Goal: Find specific page/section: Find specific page/section

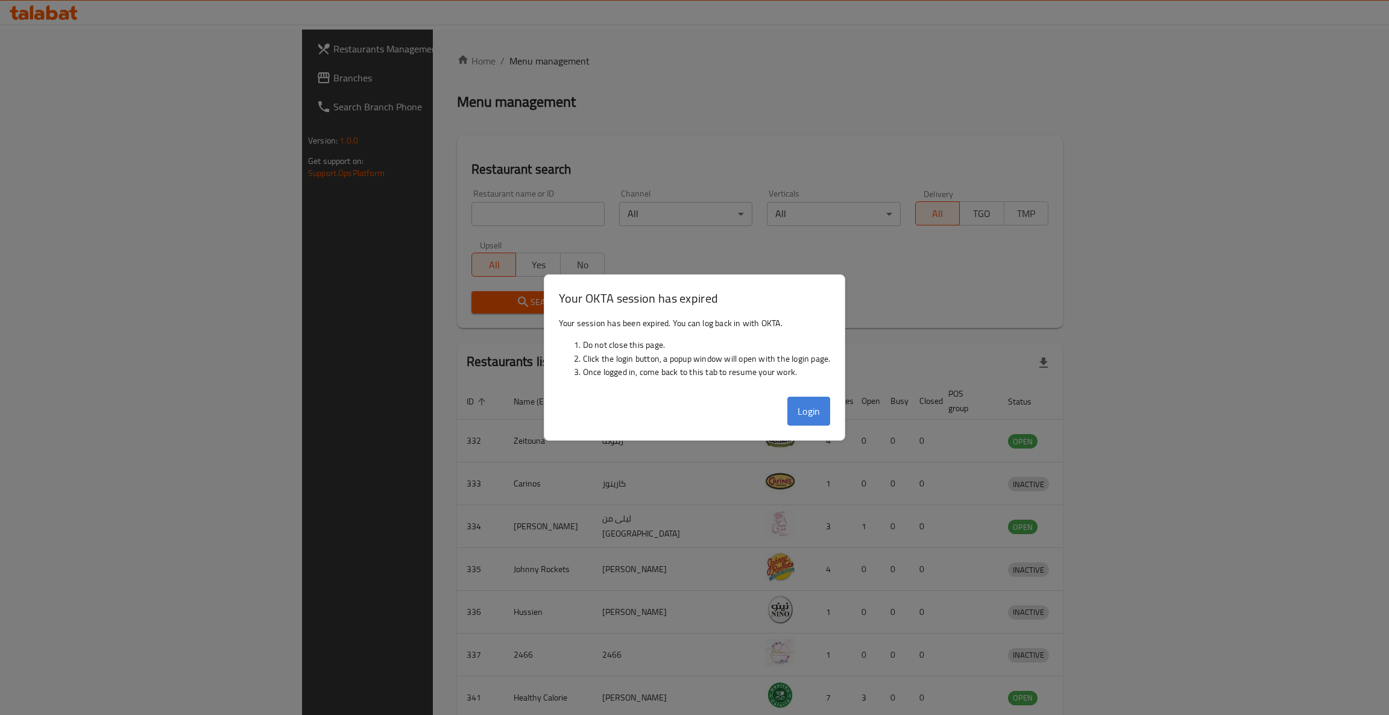
click at [804, 407] on button "Login" at bounding box center [808, 411] width 43 height 29
click at [790, 410] on button "Login" at bounding box center [808, 411] width 43 height 29
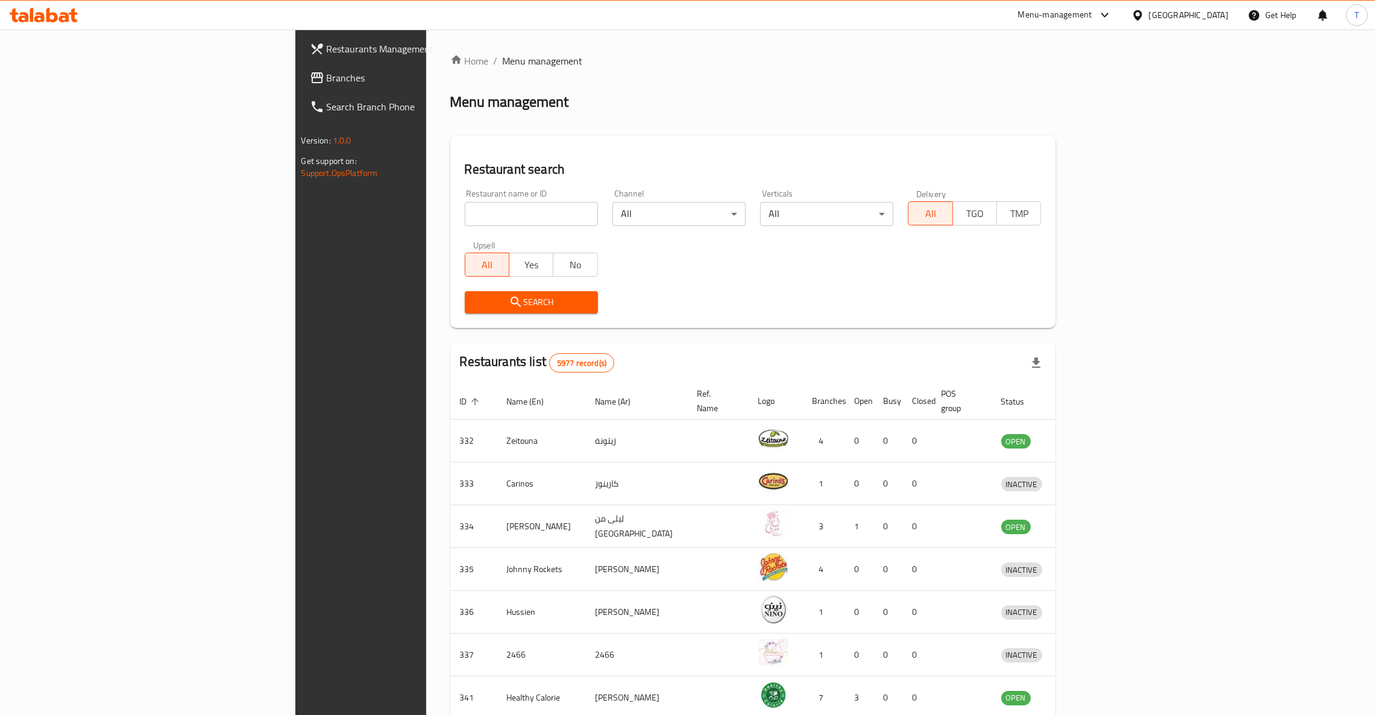
click at [465, 220] on input "search" at bounding box center [531, 214] width 133 height 24
click button "Search" at bounding box center [531, 302] width 133 height 22
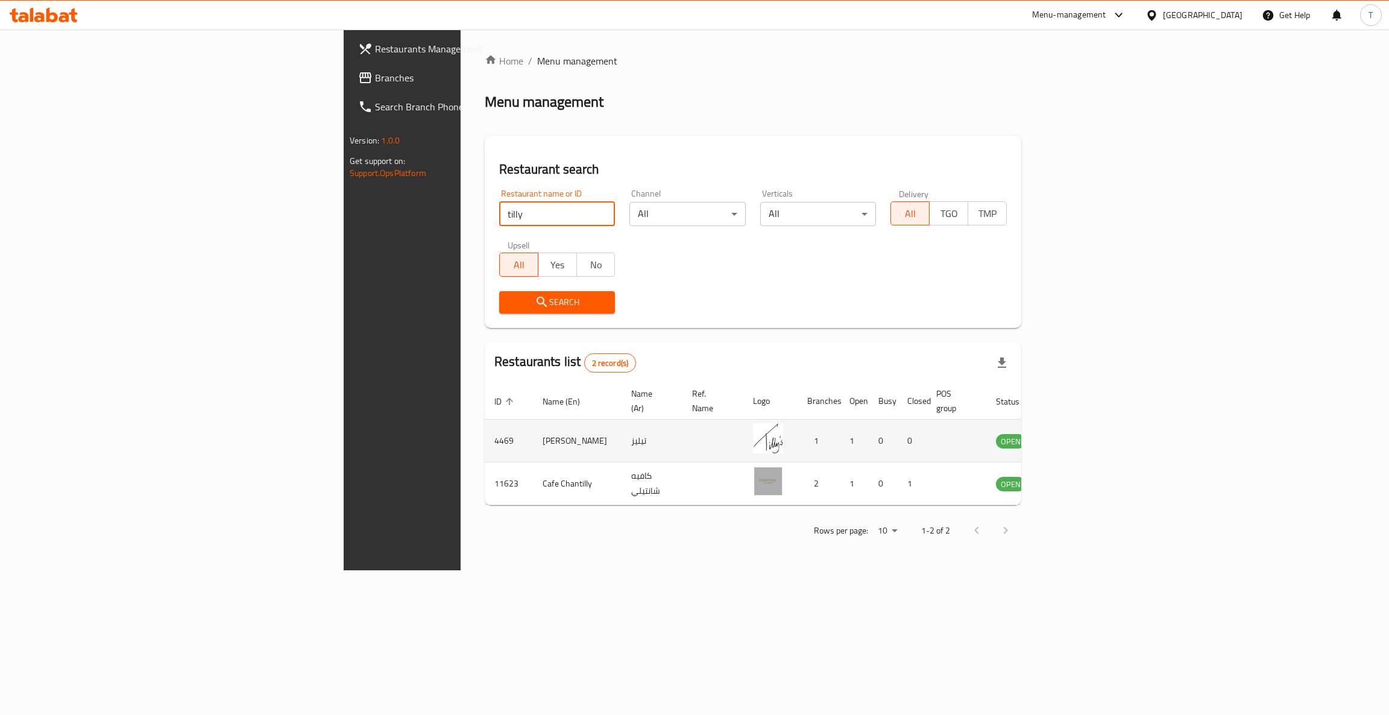
click at [621, 429] on td "تيليز" at bounding box center [651, 440] width 61 height 43
click at [499, 215] on input "tilly" at bounding box center [557, 214] width 116 height 24
type input "t"
click at [981, 565] on div "Home / Menu management Menu management Restaurant search Restaurant name or ID …" at bounding box center [752, 300] width 585 height 541
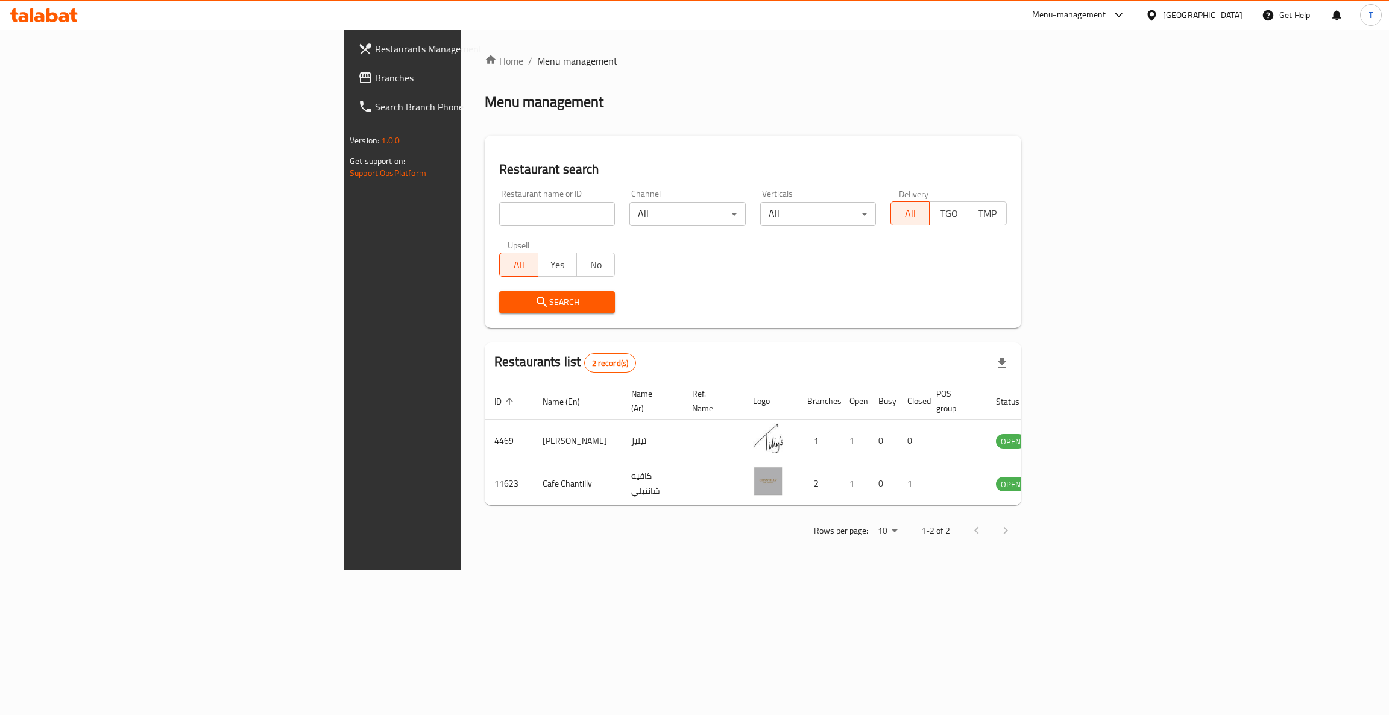
click at [499, 199] on div "Restaurant name or ID Restaurant name or ID" at bounding box center [557, 207] width 116 height 37
click at [499, 225] on input "search" at bounding box center [557, 214] width 116 height 24
click button "Search" at bounding box center [557, 302] width 116 height 22
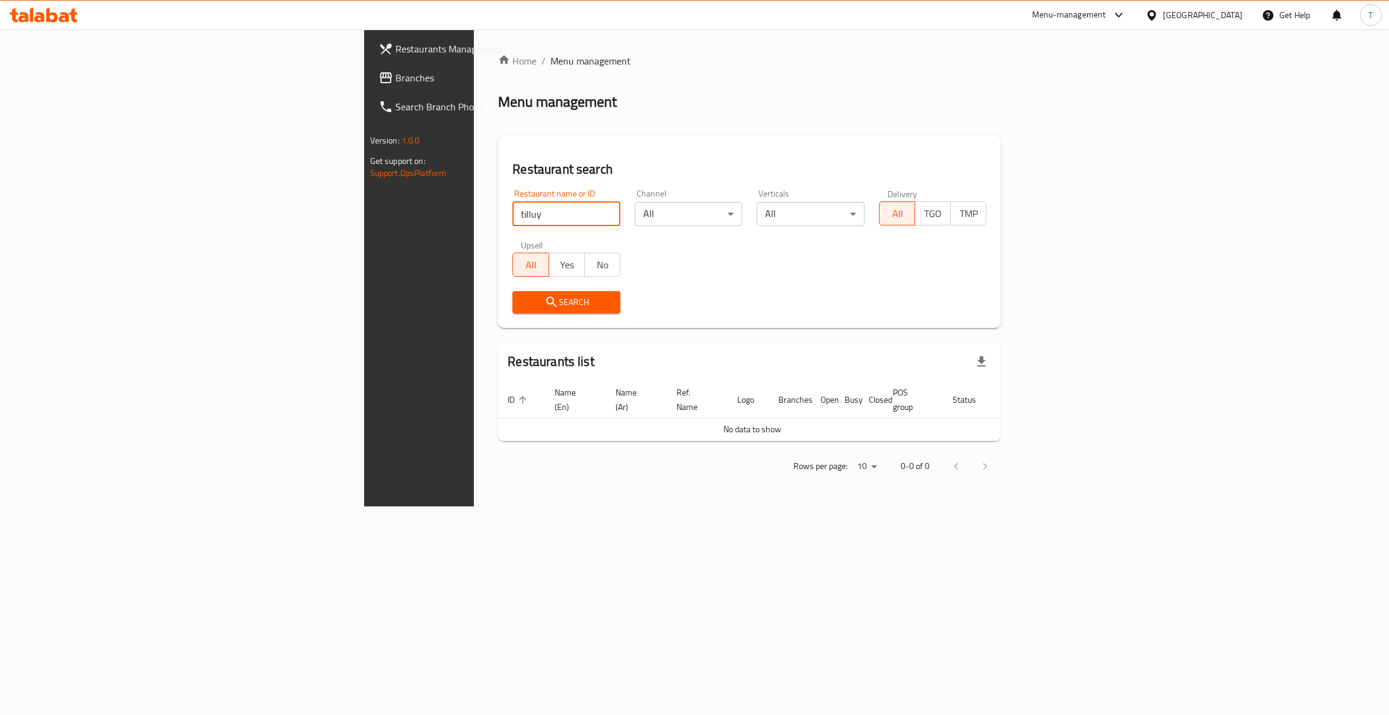
click at [512, 223] on input "tilluy" at bounding box center [566, 214] width 108 height 24
type input "tilly"
click button "Search" at bounding box center [566, 302] width 108 height 22
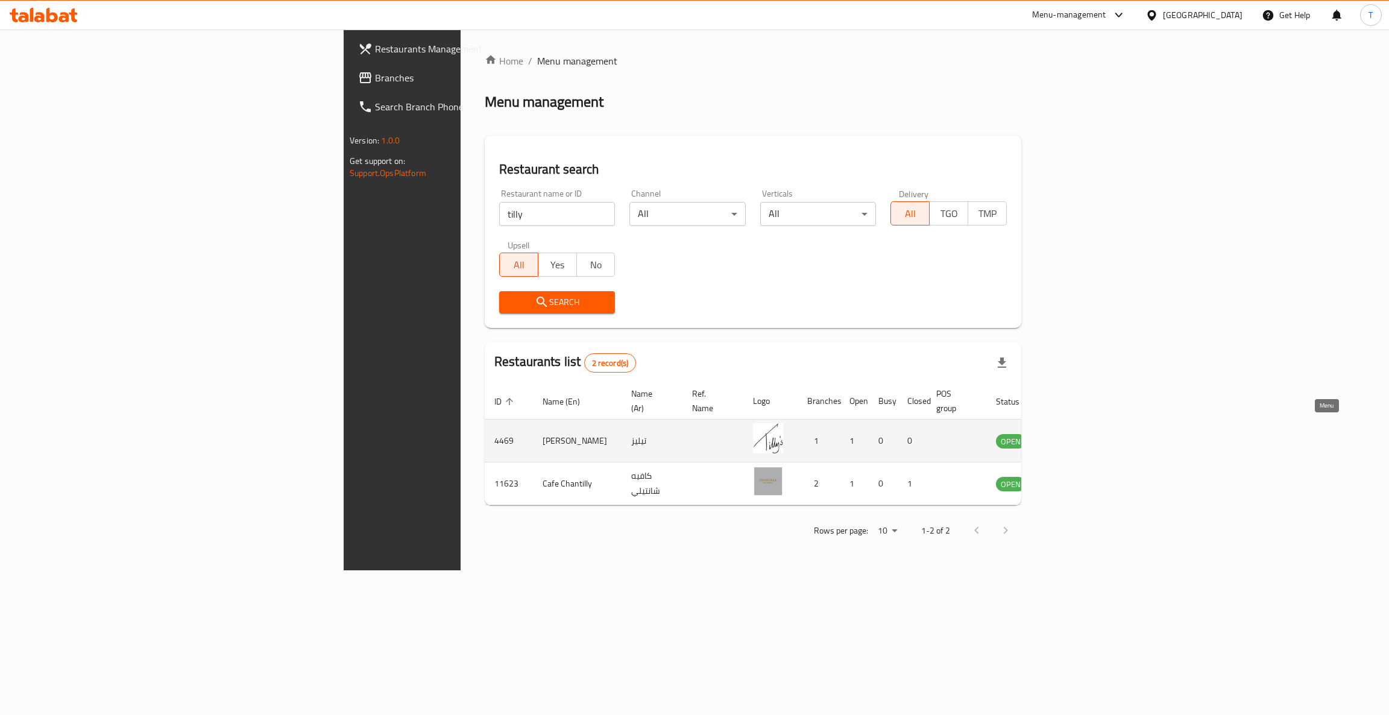
click at [1073, 436] on icon "enhanced table" at bounding box center [1066, 441] width 13 height 10
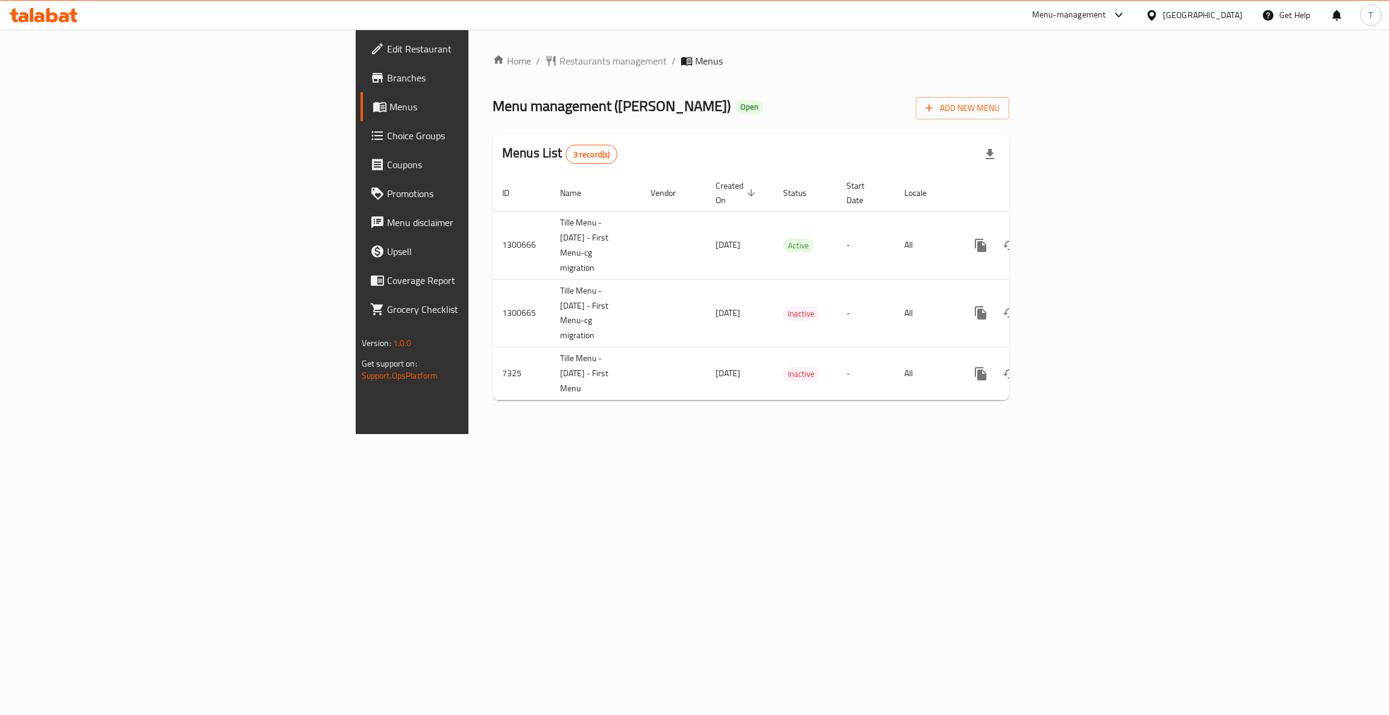
click at [387, 78] on span "Branches" at bounding box center [482, 78] width 191 height 14
